Goal: Task Accomplishment & Management: Complete application form

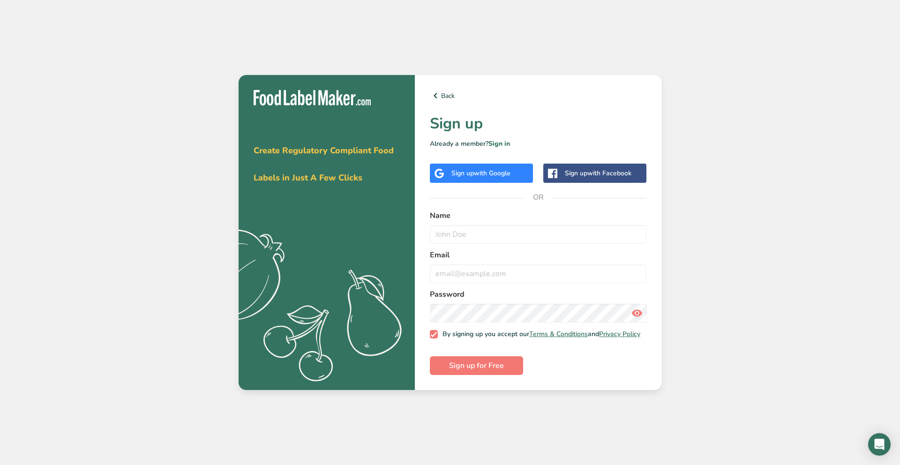
click at [475, 170] on span "with Google" at bounding box center [492, 173] width 37 height 9
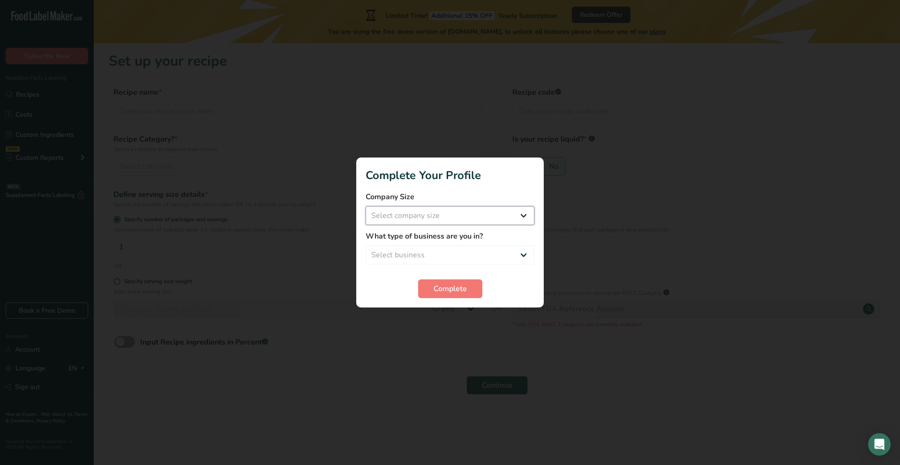
click at [466, 216] on select "Select company size Fewer than 10 Employees 10 to 50 Employees 51 to 500 Employ…" at bounding box center [450, 215] width 169 height 19
select select "1"
click at [366, 206] on select "Select company size Fewer than 10 Employees 10 to 50 Employees 51 to 500 Employ…" at bounding box center [450, 215] width 169 height 19
click at [449, 251] on select "Select business Packaged Food Manufacturer Restaurant & Cafe Bakery Meal Plans …" at bounding box center [450, 255] width 169 height 19
select select "5"
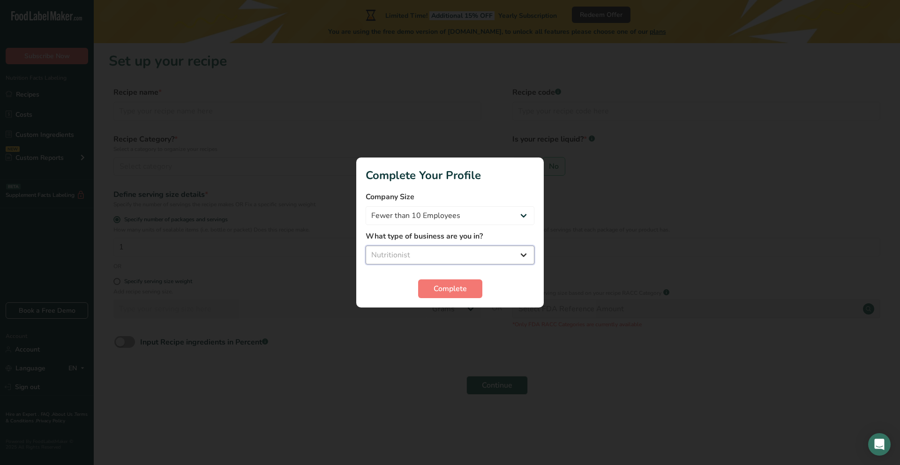
click at [366, 246] on select "Select business Packaged Food Manufacturer Restaurant & Cafe Bakery Meal Plans …" at bounding box center [450, 255] width 169 height 19
click at [444, 290] on span "Complete" at bounding box center [450, 288] width 33 height 11
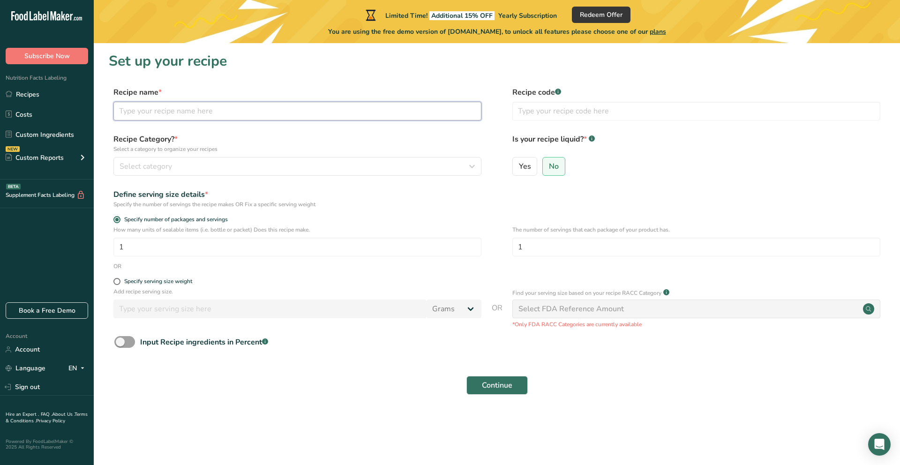
click at [168, 113] on input "text" at bounding box center [297, 111] width 368 height 19
click at [133, 112] on input "WAr Honey" at bounding box center [297, 111] width 368 height 19
type input "War Honey"
click at [232, 136] on label "Recipe Category? * Select a category to organize your recipes" at bounding box center [297, 144] width 368 height 20
click at [117, 281] on span at bounding box center [116, 281] width 7 height 7
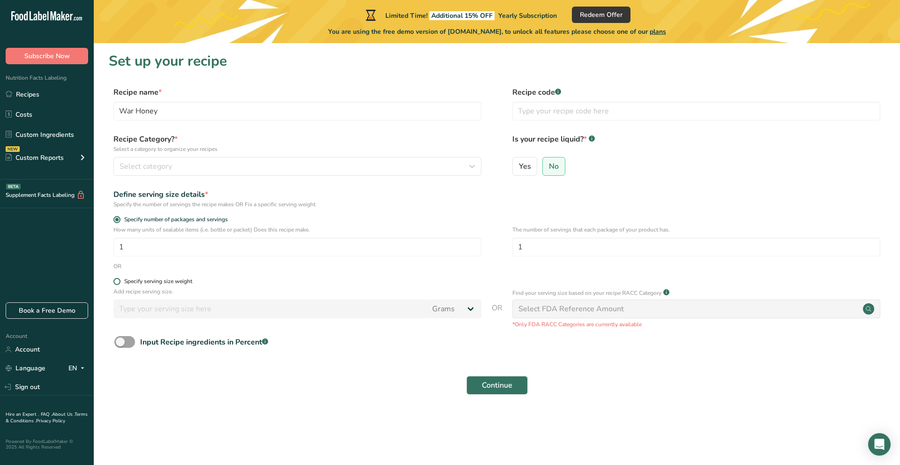
click at [117, 281] on input "Specify serving size weight" at bounding box center [116, 281] width 6 height 6
radio input "true"
radio input "false"
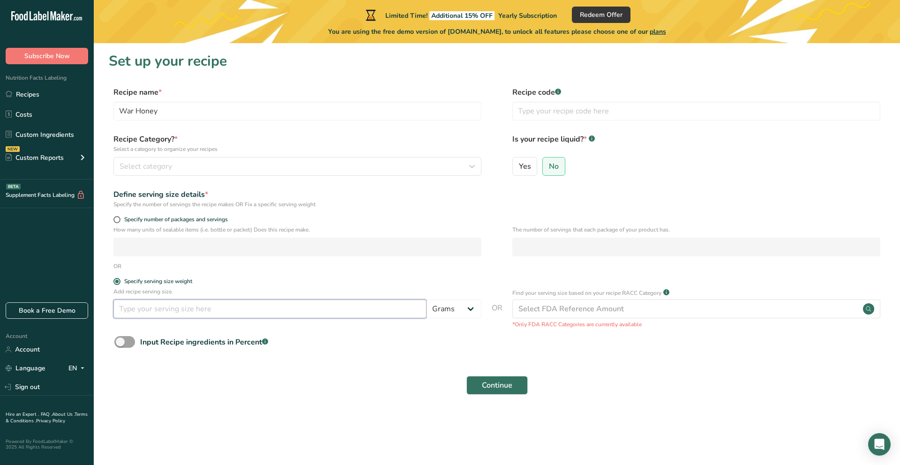
click at [141, 308] on input "number" at bounding box center [269, 308] width 313 height 19
type input "22"
click at [334, 356] on form "Recipe name * War Honey Recipe code .a-a{fill:#347362;}.b-a{fill:#fff;} Recipe …" at bounding box center [497, 244] width 776 height 314
click at [120, 341] on span at bounding box center [124, 342] width 21 height 12
click at [120, 341] on input "Input Recipe ingredients in Percent .a-a{fill:#347362;}.b-a{fill:#fff;}" at bounding box center [117, 342] width 6 height 6
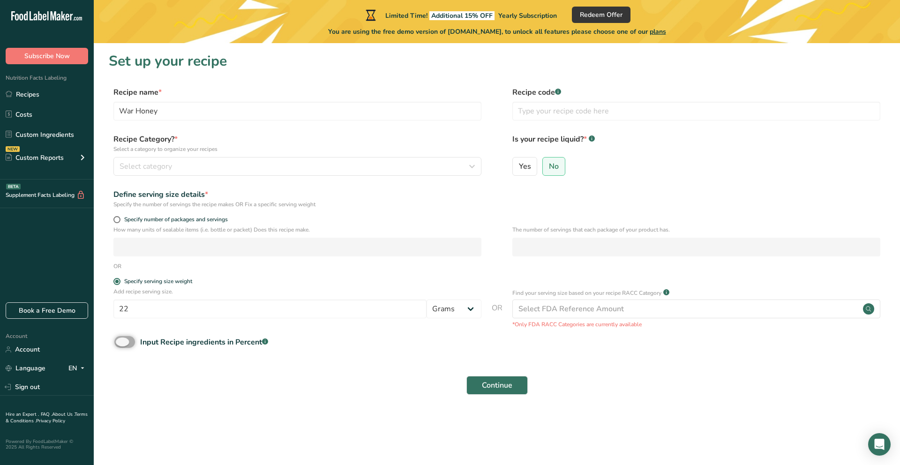
checkbox input "true"
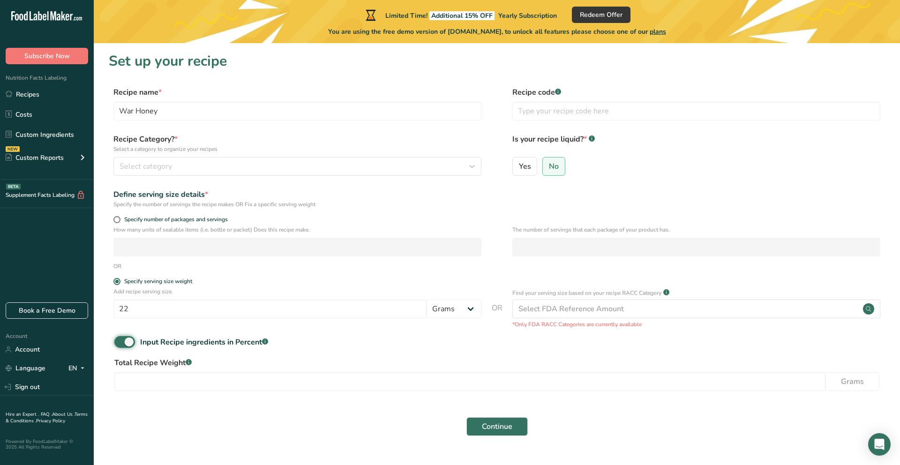
scroll to position [22, 0]
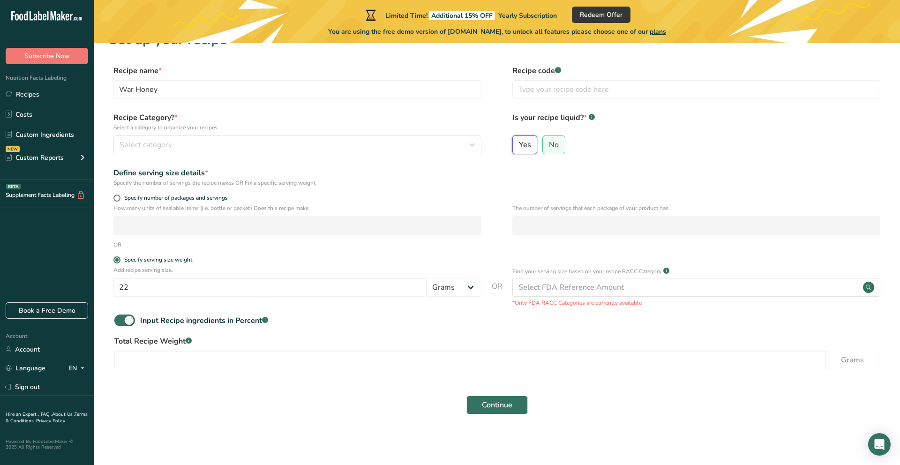
click at [518, 143] on input "Yes" at bounding box center [516, 145] width 6 height 6
radio input "true"
radio input "false"
select select "22"
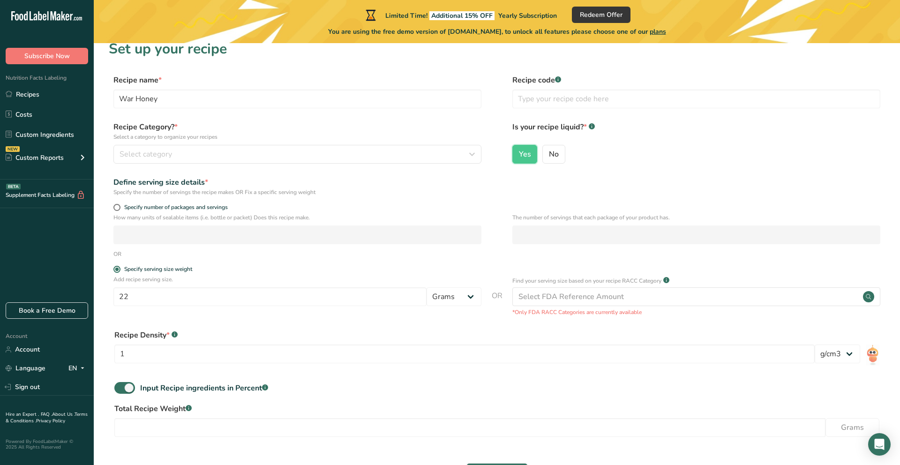
scroll to position [0, 0]
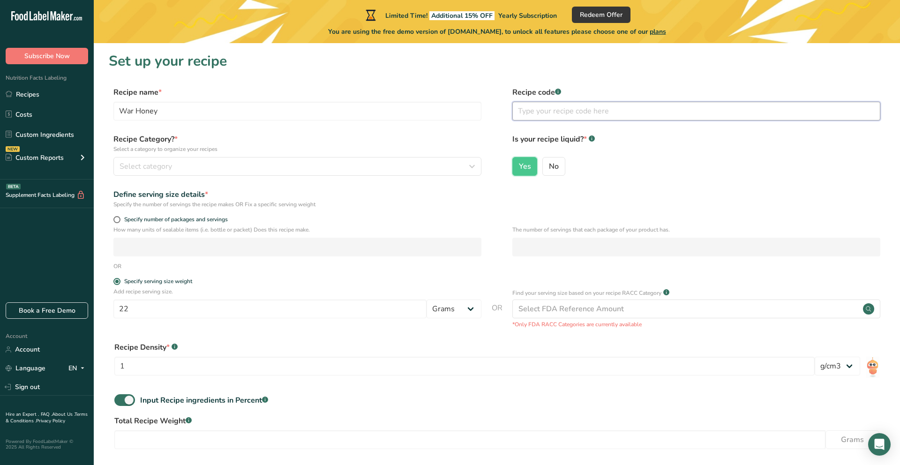
click at [534, 109] on input "text" at bounding box center [696, 111] width 368 height 19
paste input "Amount per serving % Daily Value* Calories 70 0% Amount per serving % Daily Val…"
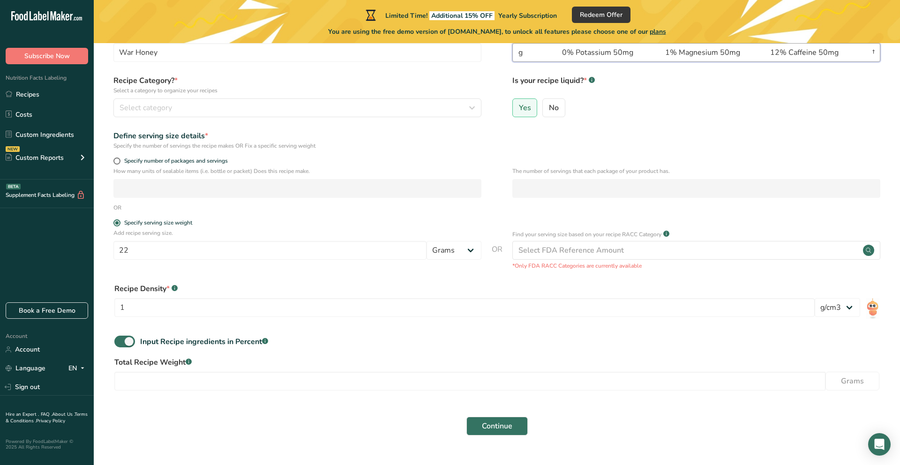
scroll to position [80, 0]
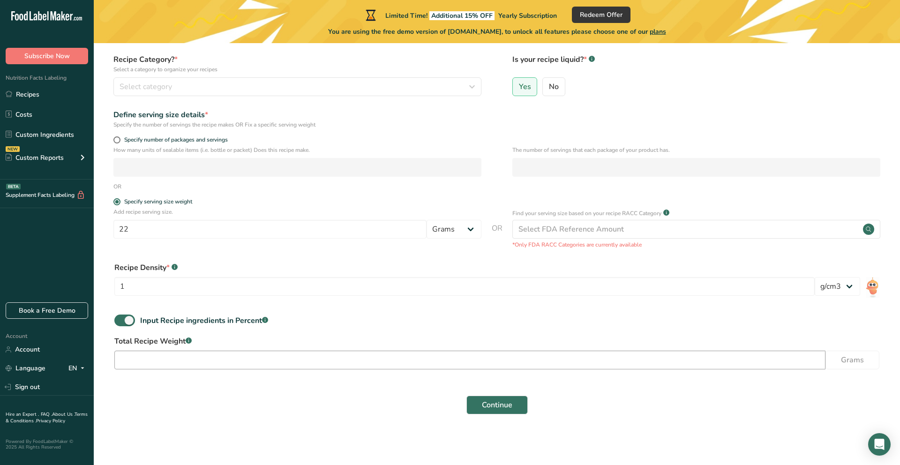
type input "Amount per serving % Daily Value* Calories 70 0% Amount per serving % Daily Val…"
click at [489, 358] on input "number" at bounding box center [469, 360] width 711 height 19
type input "22"
click at [497, 407] on span "Continue" at bounding box center [497, 404] width 30 height 11
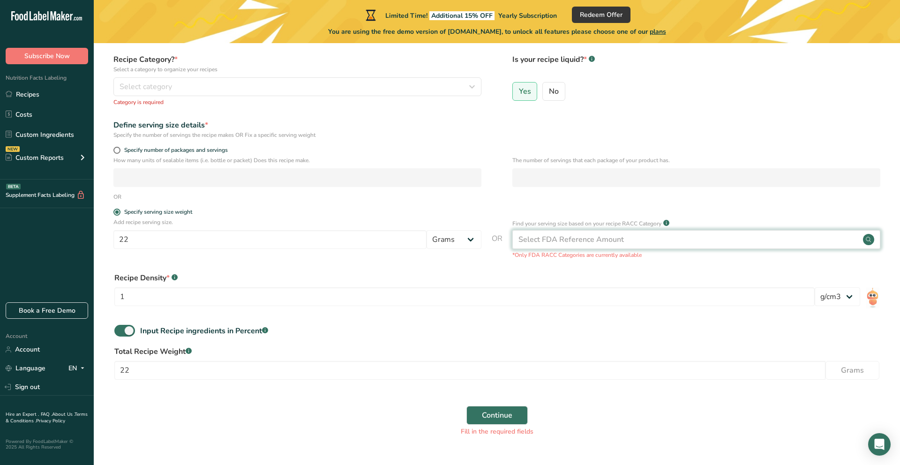
click at [586, 242] on div "Select FDA Reference Amount" at bounding box center [570, 239] width 105 height 11
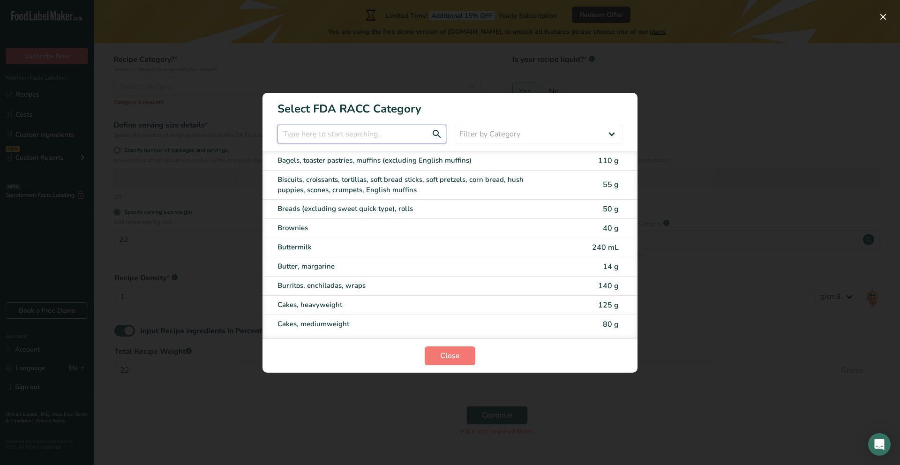
click at [345, 135] on input "RACC Category Selection Modal" at bounding box center [361, 134] width 169 height 19
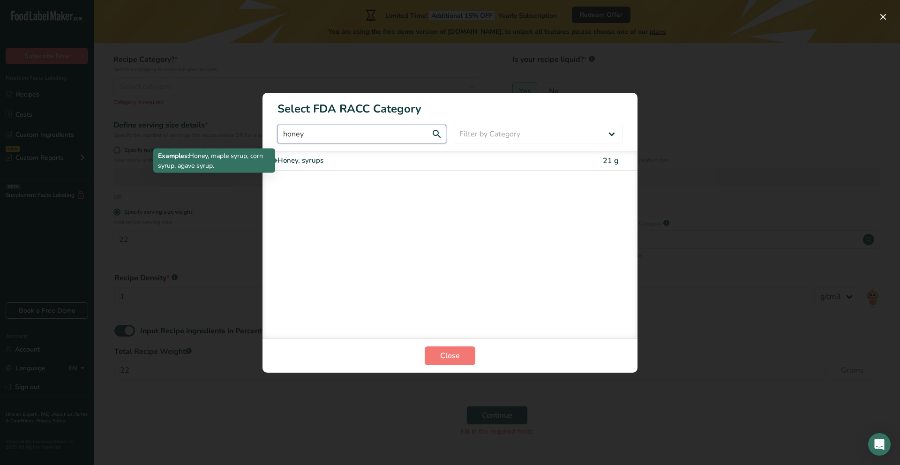
type input "honey"
click at [319, 163] on div "Honey, syrups" at bounding box center [410, 160] width 266 height 11
type input "21"
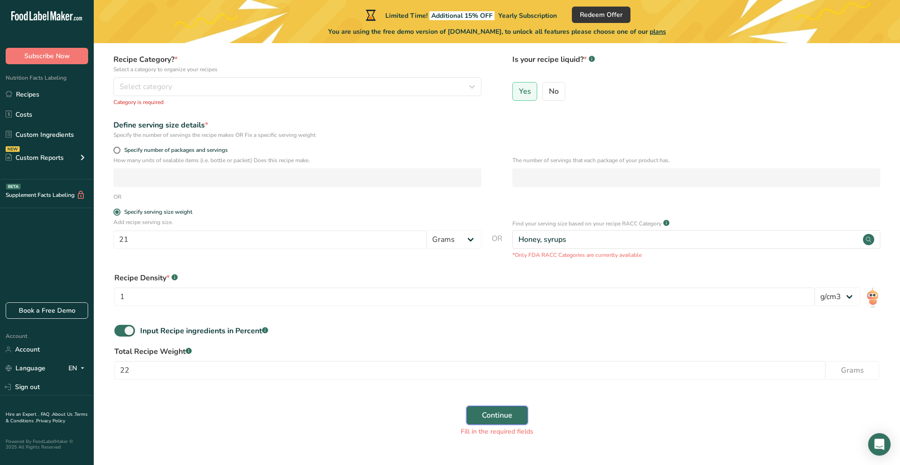
click at [504, 412] on span "Continue" at bounding box center [497, 415] width 30 height 11
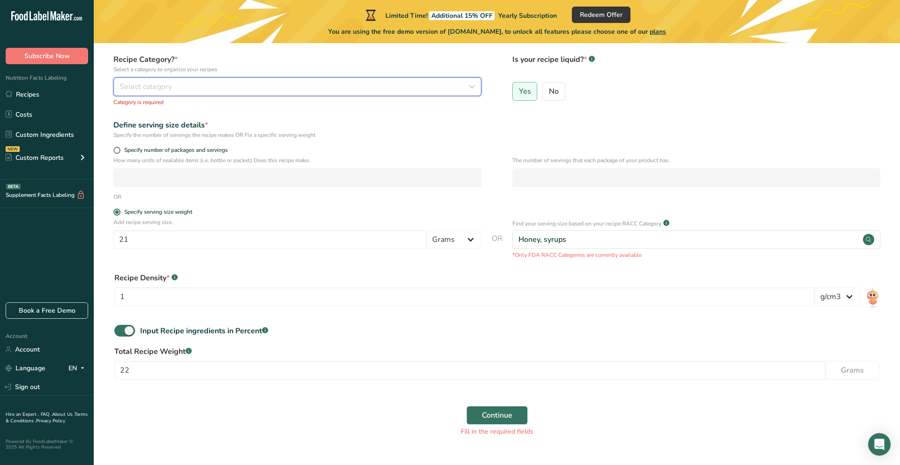
click at [171, 85] on span "Select category" at bounding box center [146, 86] width 52 height 11
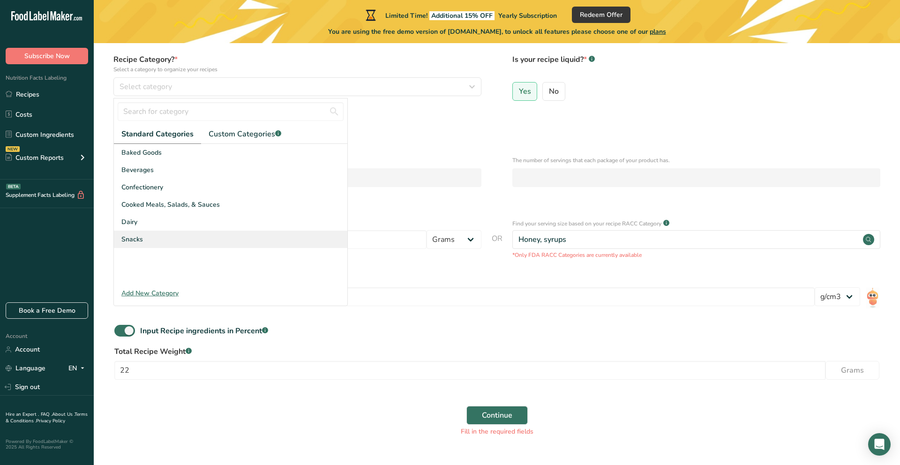
click at [135, 240] on span "Snacks" at bounding box center [132, 239] width 22 height 10
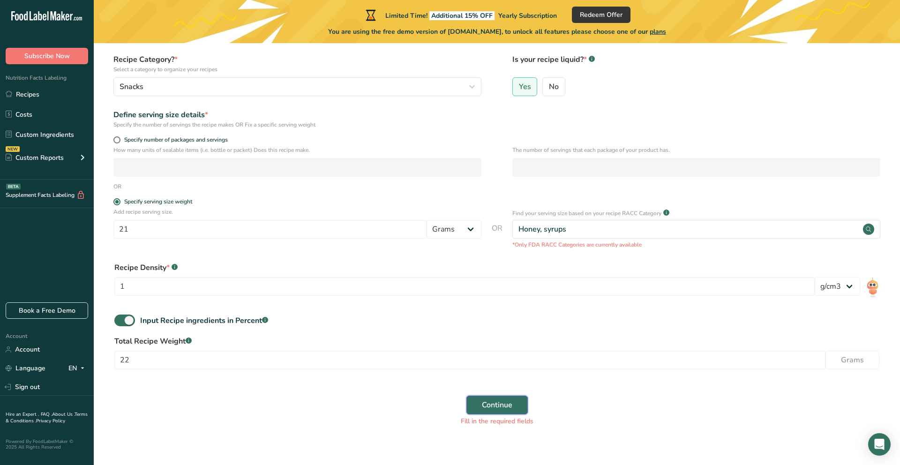
click at [498, 405] on span "Continue" at bounding box center [497, 404] width 30 height 11
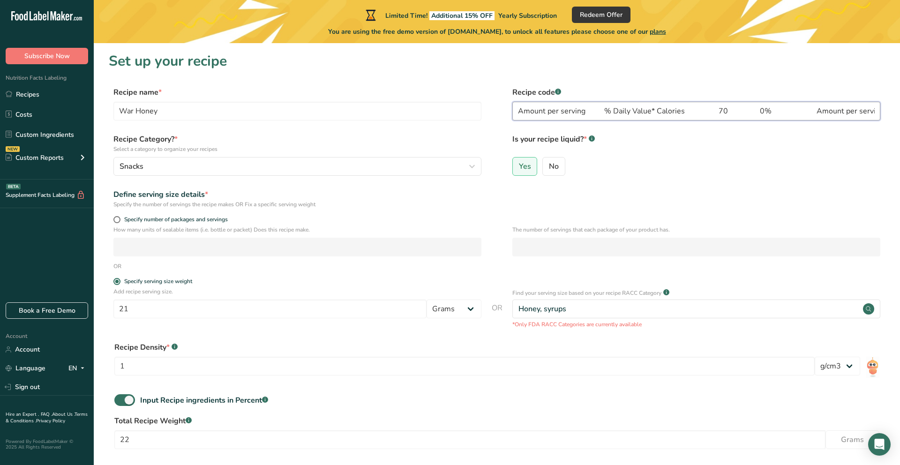
click at [613, 109] on input "Amount per serving % Daily Value* Calories 70 0% Amount per serving % Daily Val…" at bounding box center [696, 111] width 368 height 19
click at [703, 111] on input "Amount per serving % Daily Value* Calories 70 0% Amount per serving % Daily Val…" at bounding box center [696, 111] width 368 height 19
click at [694, 111] on input "Amount per serving % Daily Value* Calories 70 0% Amount per serving % Daily Val…" at bounding box center [696, 111] width 368 height 19
type input "Amount per serving 70 0% Amount per serving % Daily Value Total Fat 0g 0% Satur…"
click at [569, 111] on input "Amount per serving 70 0% Amount per serving % Daily Value Total Fat 0g 0% Satur…" at bounding box center [696, 111] width 368 height 19
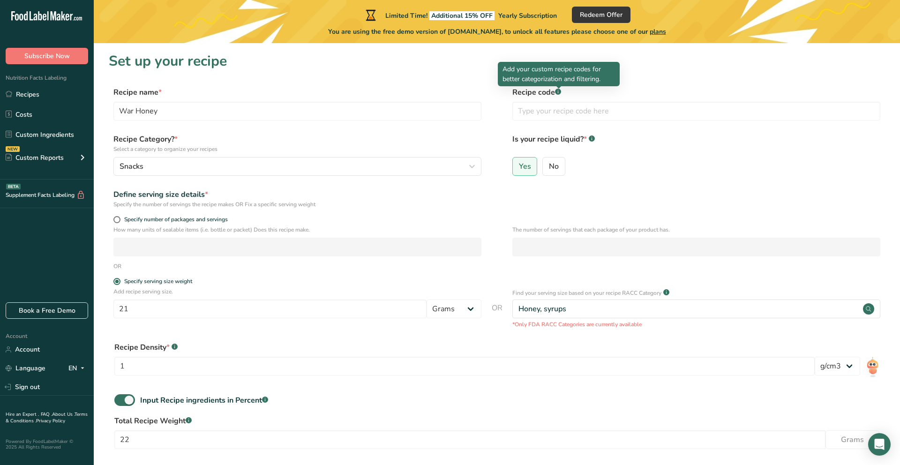
click at [559, 93] on rect at bounding box center [558, 92] width 6 height 6
click at [527, 115] on input "text" at bounding box center [696, 111] width 368 height 19
paste input "{ "recipe_name": "Wargod Nutrition - War Honey (Single Packet)", "serving_size"…"
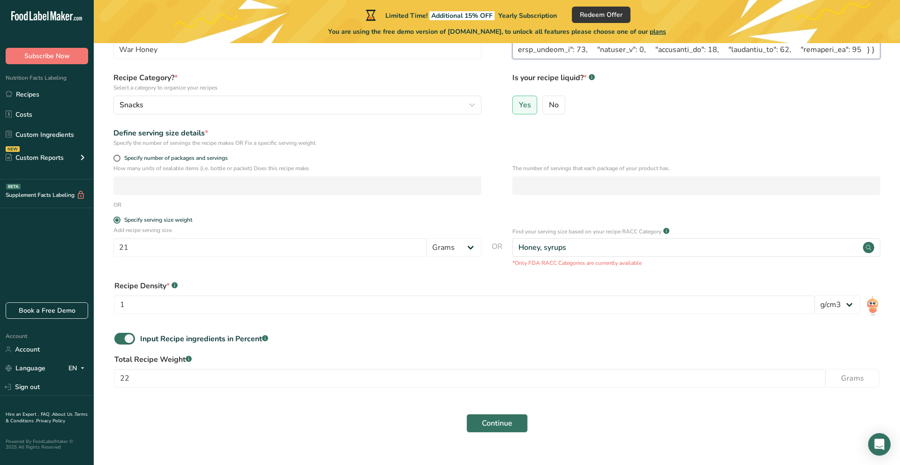
scroll to position [80, 0]
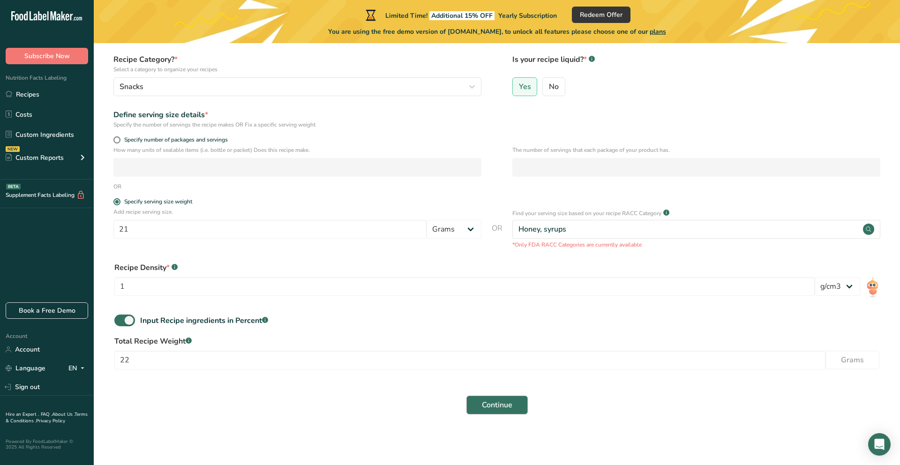
type input "{ "recipe_name": "Wargod Nutrition - War Honey (Single Packet)", "serving_size"…"
click at [496, 404] on span "Continue" at bounding box center [497, 404] width 30 height 11
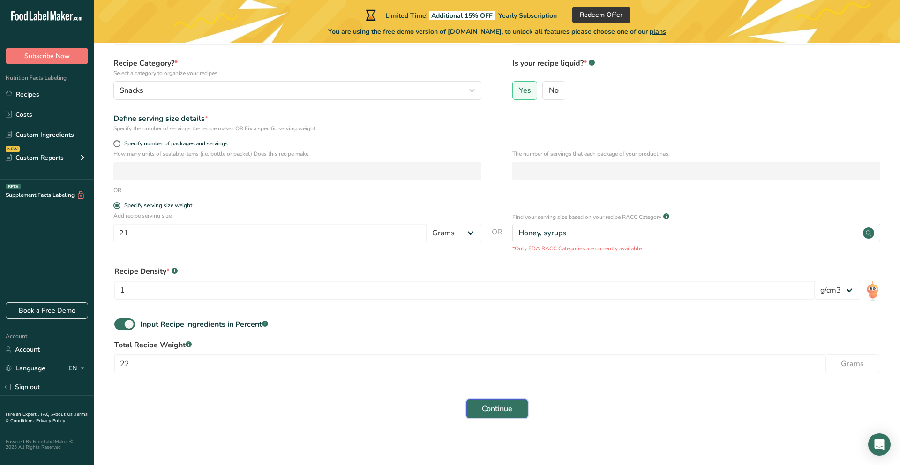
scroll to position [80, 0]
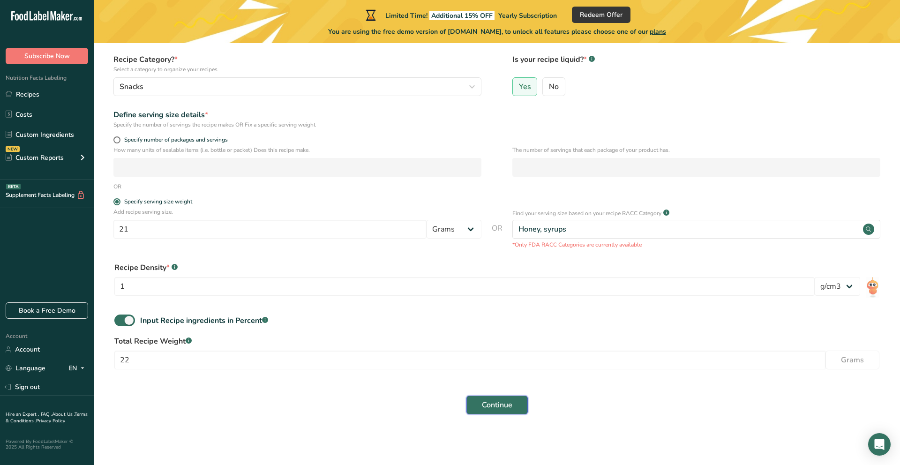
click at [492, 403] on span "Continue" at bounding box center [497, 404] width 30 height 11
